Goal: Information Seeking & Learning: Understand process/instructions

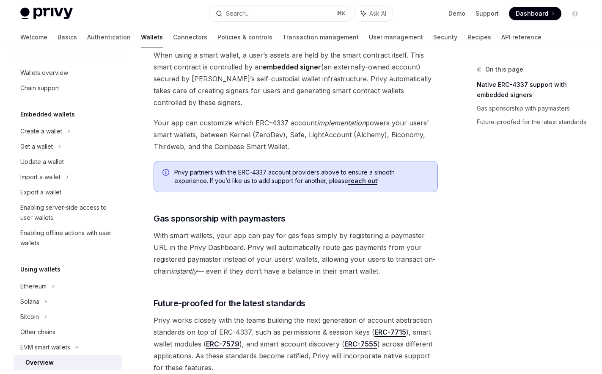
scroll to position [555, 0]
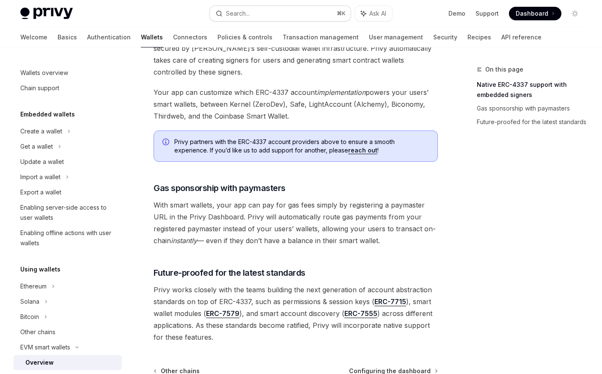
click at [266, 11] on button "Search... ⌘ K" at bounding box center [280, 13] width 141 height 15
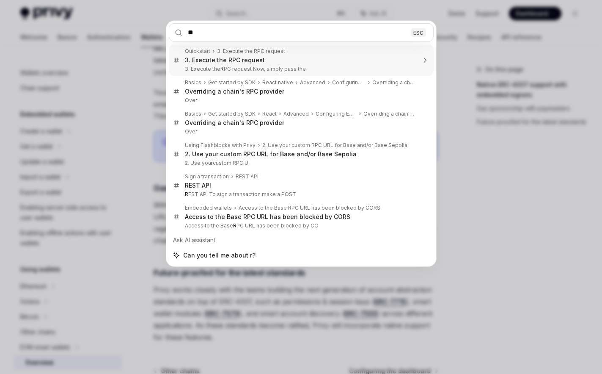
type input "***"
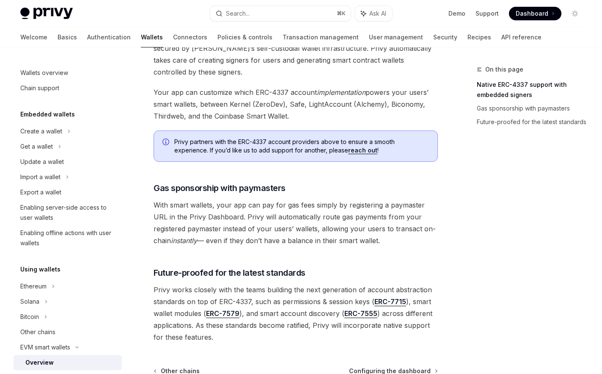
type textarea "*"
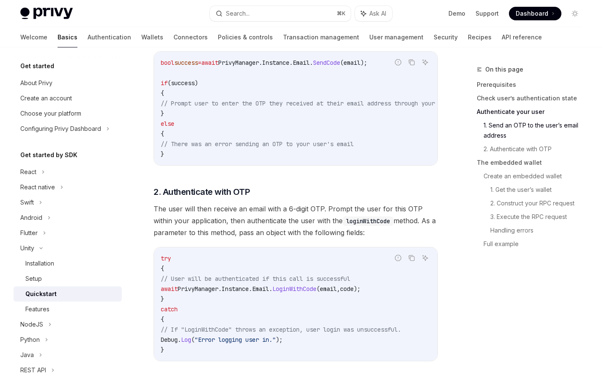
scroll to position [560, 0]
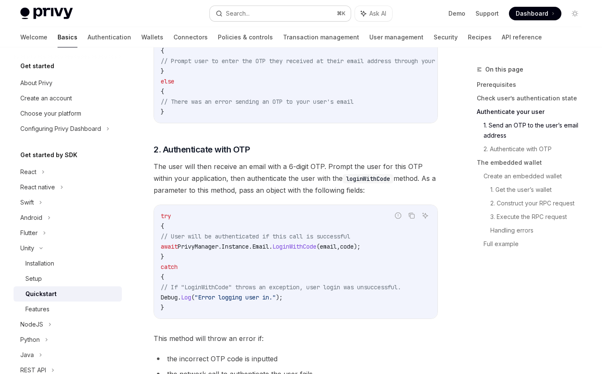
click at [245, 12] on div "Search..." at bounding box center [238, 13] width 24 height 10
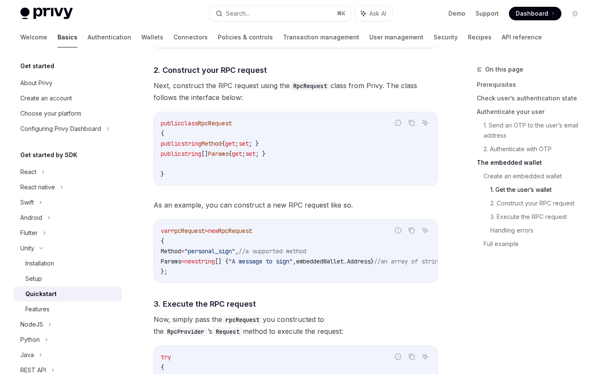
scroll to position [1567, 0]
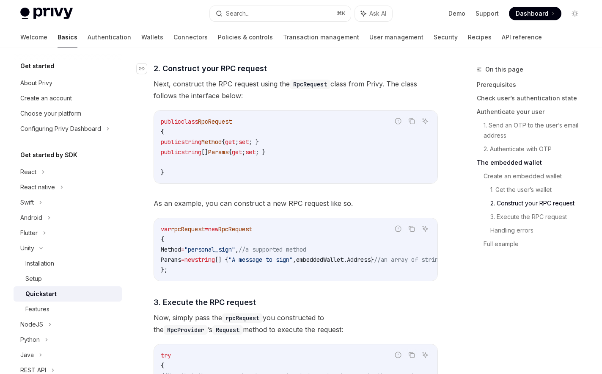
click at [200, 73] on span "2. Construct your RPC request" at bounding box center [210, 68] width 113 height 11
click at [190, 92] on span "Next, construct the RPC request using the RpcRequest class from Privy. The clas…" at bounding box center [296, 90] width 284 height 24
click at [213, 90] on span "Next, construct the RPC request using the RpcRequest class from Privy. The clas…" at bounding box center [296, 90] width 284 height 24
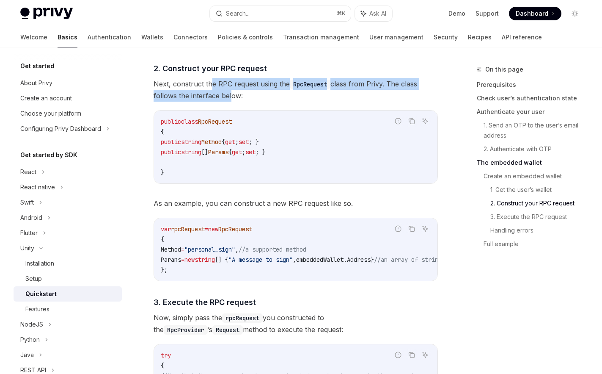
drag, startPoint x: 212, startPoint y: 85, endPoint x: 229, endPoint y: 102, distance: 23.3
click at [229, 102] on span "Next, construct the RPC request using the RpcRequest class from Privy. The clas…" at bounding box center [296, 90] width 284 height 24
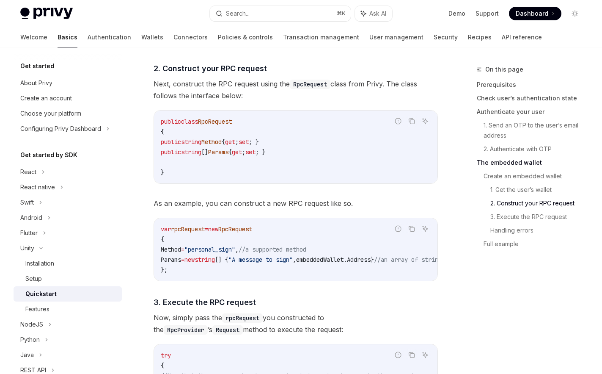
click at [275, 109] on div "​ Create an embedded wallet To create an embedded Ethereum wallet for your user…" at bounding box center [296, 318] width 284 height 1750
click at [200, 99] on span "Next, construct the RPC request using the RpcRequest class from Privy. The clas…" at bounding box center [296, 90] width 284 height 24
click at [233, 99] on span "Next, construct the RPC request using the RpcRequest class from Privy. The clas…" at bounding box center [296, 90] width 284 height 24
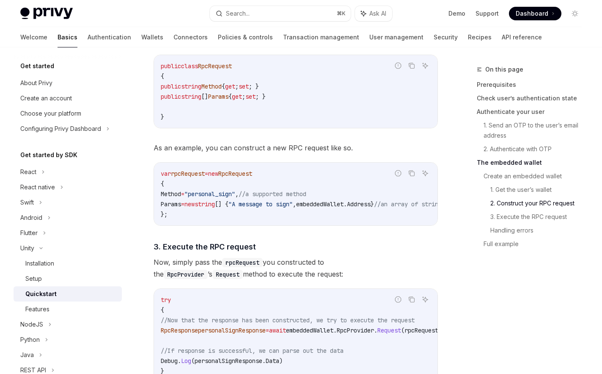
scroll to position [1631, 0]
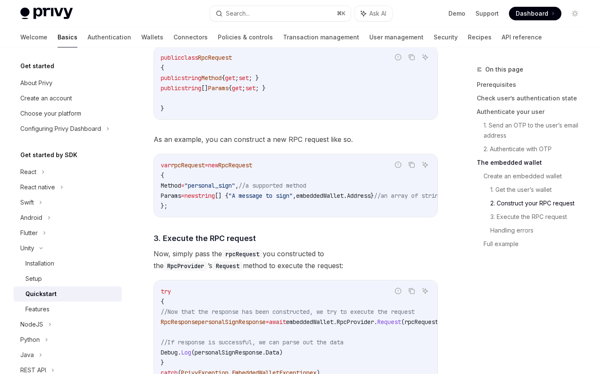
click at [213, 153] on div "​ Create an embedded wallet To create an embedded Ethereum wallet for your user…" at bounding box center [296, 254] width 284 height 1750
click at [200, 143] on span "As an example, you can construct a new RPC request like so." at bounding box center [296, 139] width 284 height 12
drag, startPoint x: 223, startPoint y: 143, endPoint x: 298, endPoint y: 144, distance: 75.3
click at [299, 145] on span "As an example, you can construct a new RPC request like so." at bounding box center [296, 139] width 284 height 12
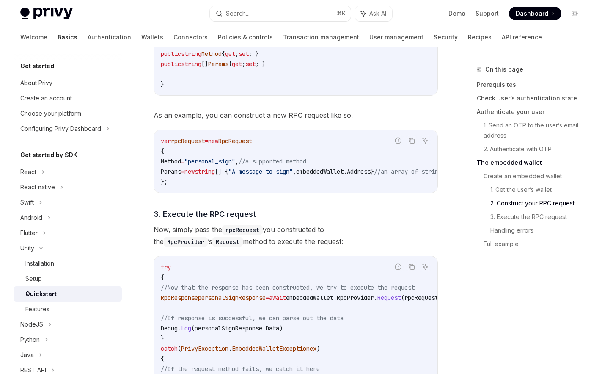
click at [369, 110] on div "​ Create an embedded wallet To create an embedded Ethereum wallet for your user…" at bounding box center [296, 230] width 284 height 1750
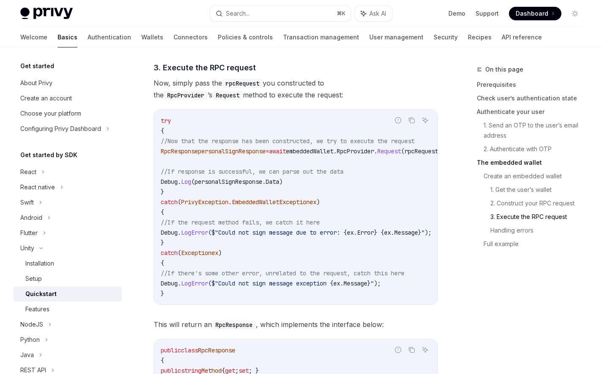
scroll to position [1807, 0]
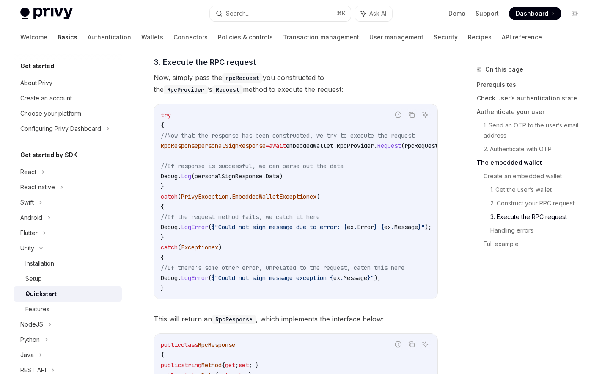
click at [228, 81] on code "rpcRequest" at bounding box center [242, 77] width 41 height 9
click at [192, 80] on span "Now, simply pass the rpcRequest you constructed to the RpcProvider ’s Request m…" at bounding box center [296, 84] width 284 height 24
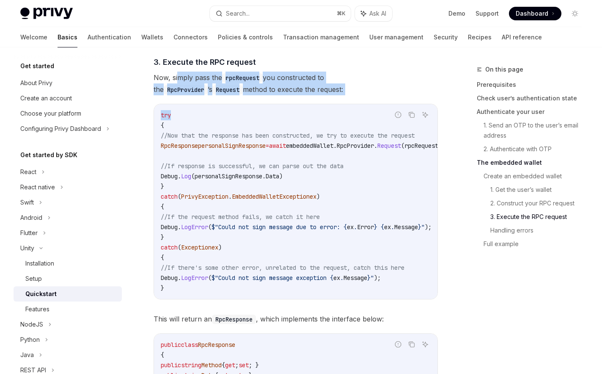
drag, startPoint x: 179, startPoint y: 81, endPoint x: 332, endPoint y: 113, distance: 156.2
click at [337, 116] on div "​ Create an embedded wallet To create an embedded Ethereum wallet for your user…" at bounding box center [296, 78] width 284 height 1750
click at [275, 83] on span "Now, simply pass the rpcRequest you constructed to the RpcProvider ’s Request m…" at bounding box center [296, 84] width 284 height 24
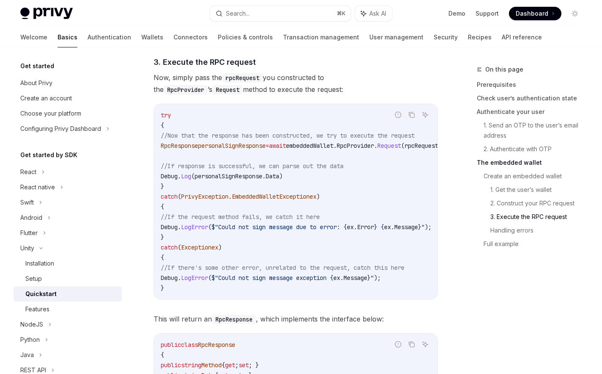
click at [282, 81] on span "Now, simply pass the rpcRequest you constructed to the RpcProvider ’s Request m…" at bounding box center [296, 84] width 284 height 24
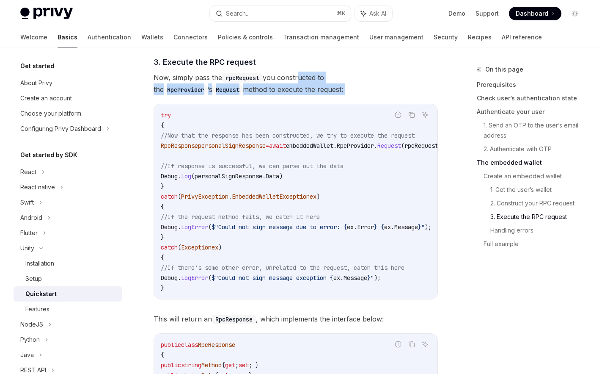
drag, startPoint x: 299, startPoint y: 82, endPoint x: 304, endPoint y: 108, distance: 26.7
click at [304, 109] on div "​ Create an embedded wallet To create an embedded Ethereum wallet for your user…" at bounding box center [296, 78] width 284 height 1750
click at [337, 107] on div "​ Create an embedded wallet To create an embedded Ethereum wallet for your user…" at bounding box center [296, 78] width 284 height 1750
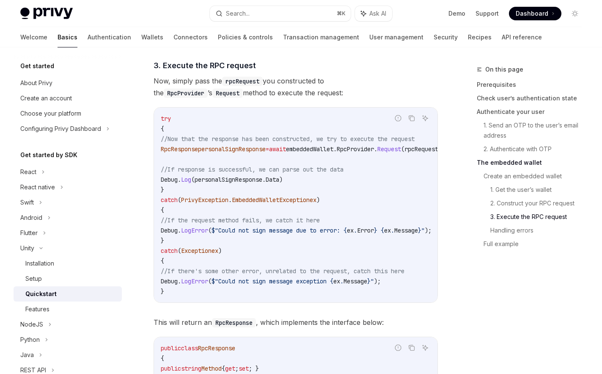
scroll to position [1808, 0]
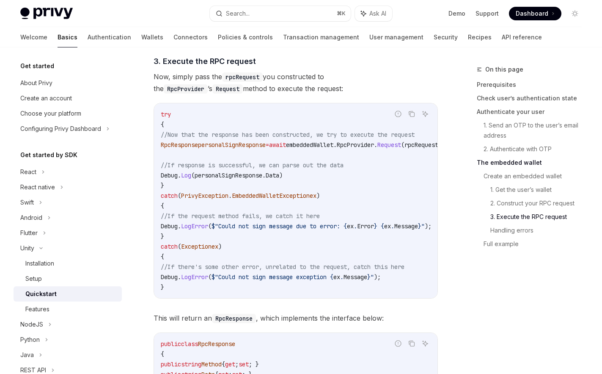
click at [212, 88] on span "Now, simply pass the rpcRequest you constructed to the RpcProvider ’s Request m…" at bounding box center [296, 83] width 284 height 24
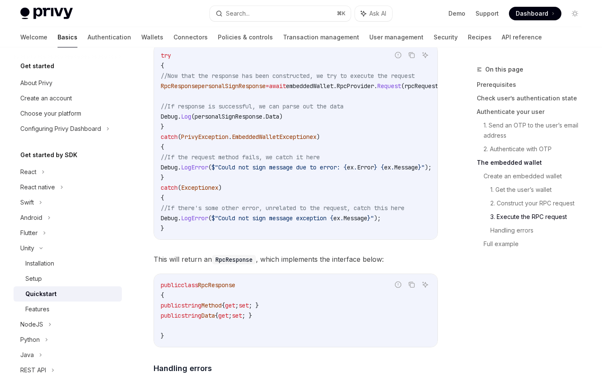
scroll to position [1840, 0]
